Goal: Transaction & Acquisition: Download file/media

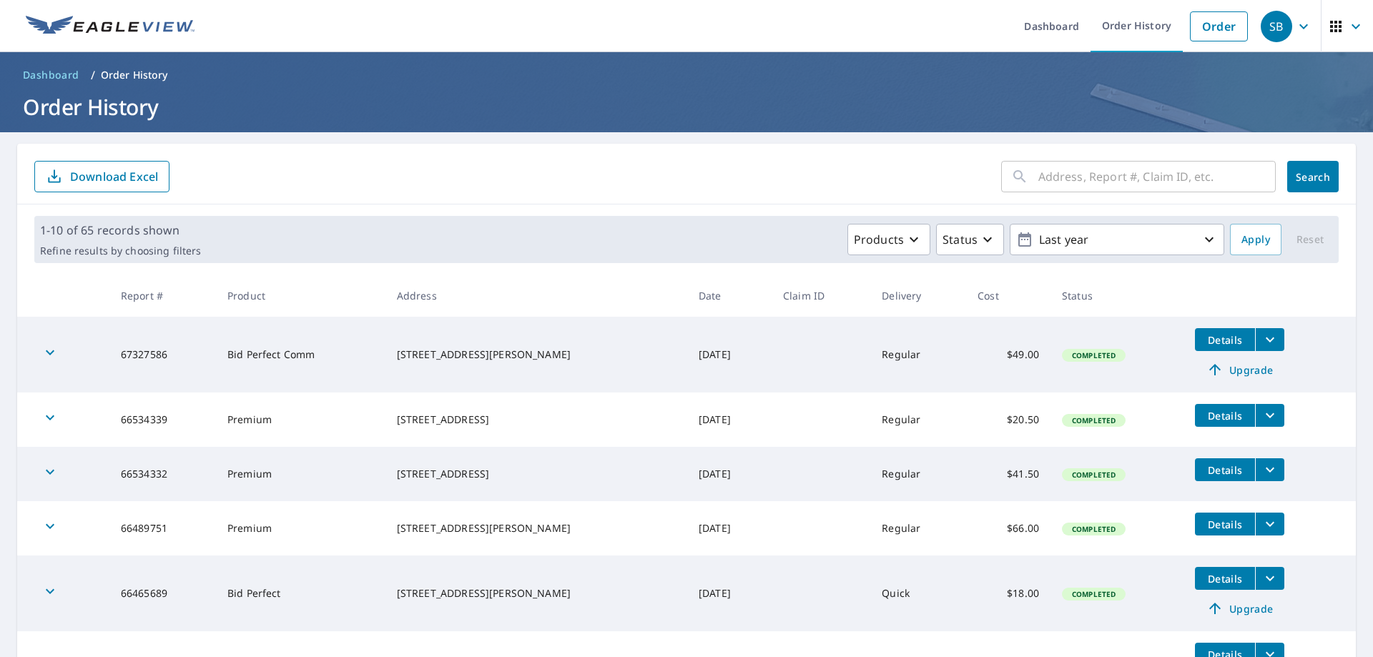
click at [1211, 344] on span "Details" at bounding box center [1224, 340] width 43 height 14
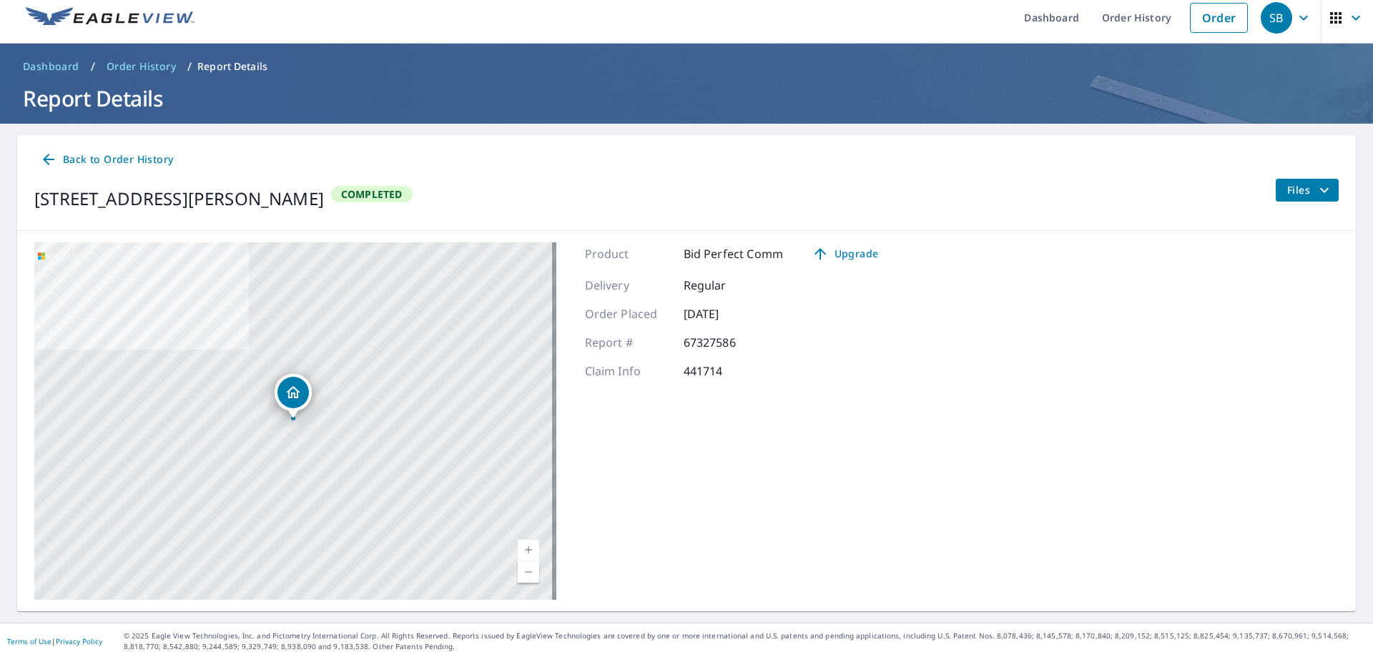
scroll to position [11, 0]
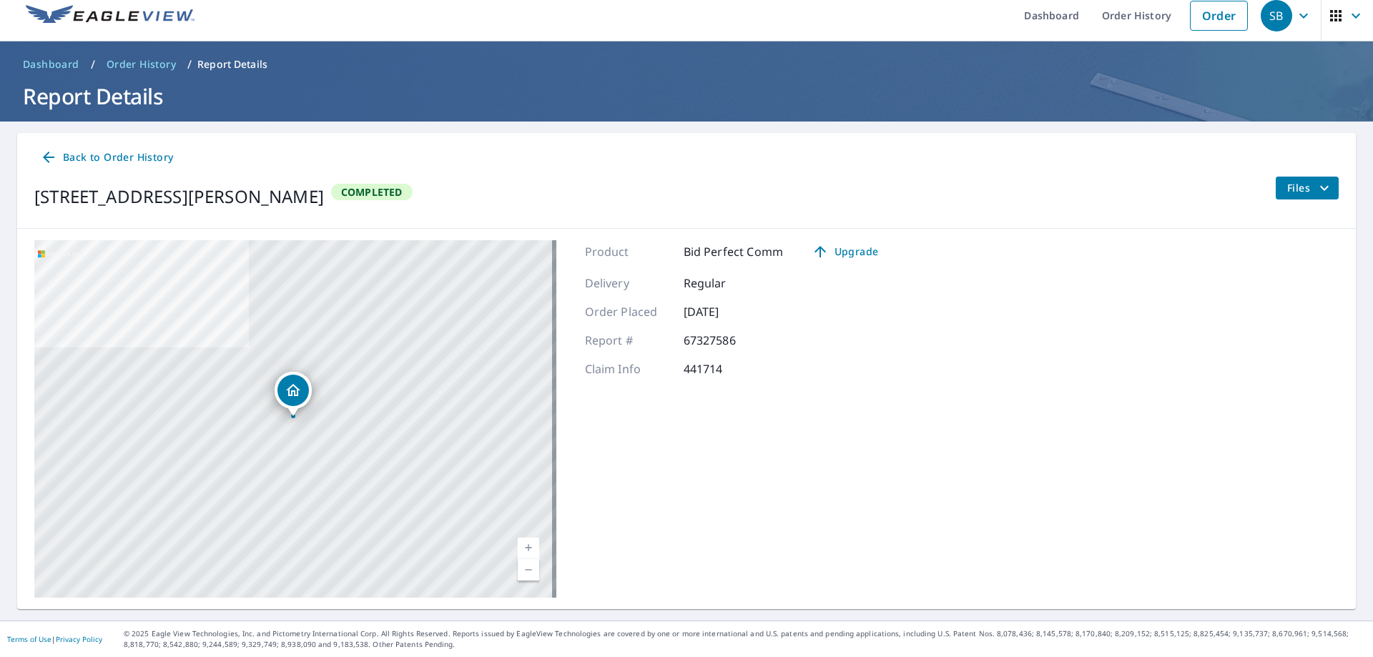
click at [53, 158] on icon at bounding box center [48, 157] width 11 height 11
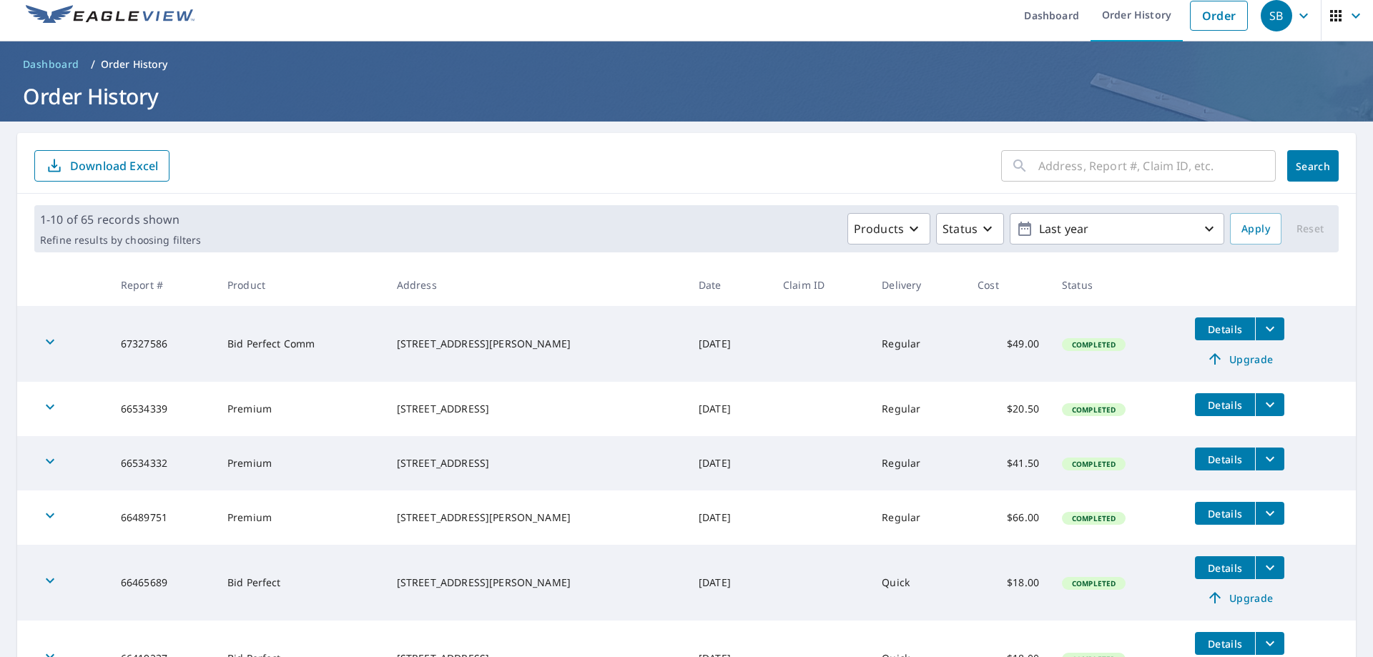
click at [1265, 330] on icon "filesDropdownBtn-67327586" at bounding box center [1269, 329] width 9 height 5
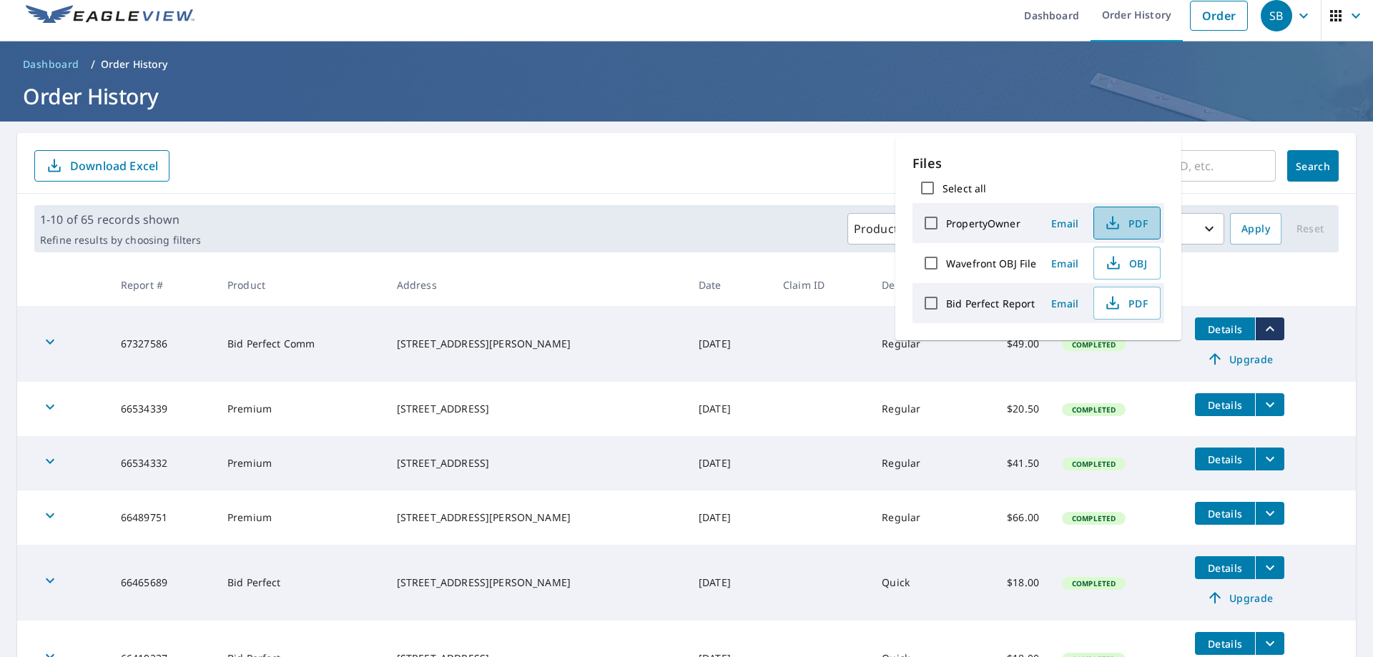
click at [1122, 227] on span "PDF" at bounding box center [1125, 222] width 46 height 17
click at [1115, 301] on icon "button" at bounding box center [1112, 303] width 17 height 17
